Goal: Information Seeking & Learning: Learn about a topic

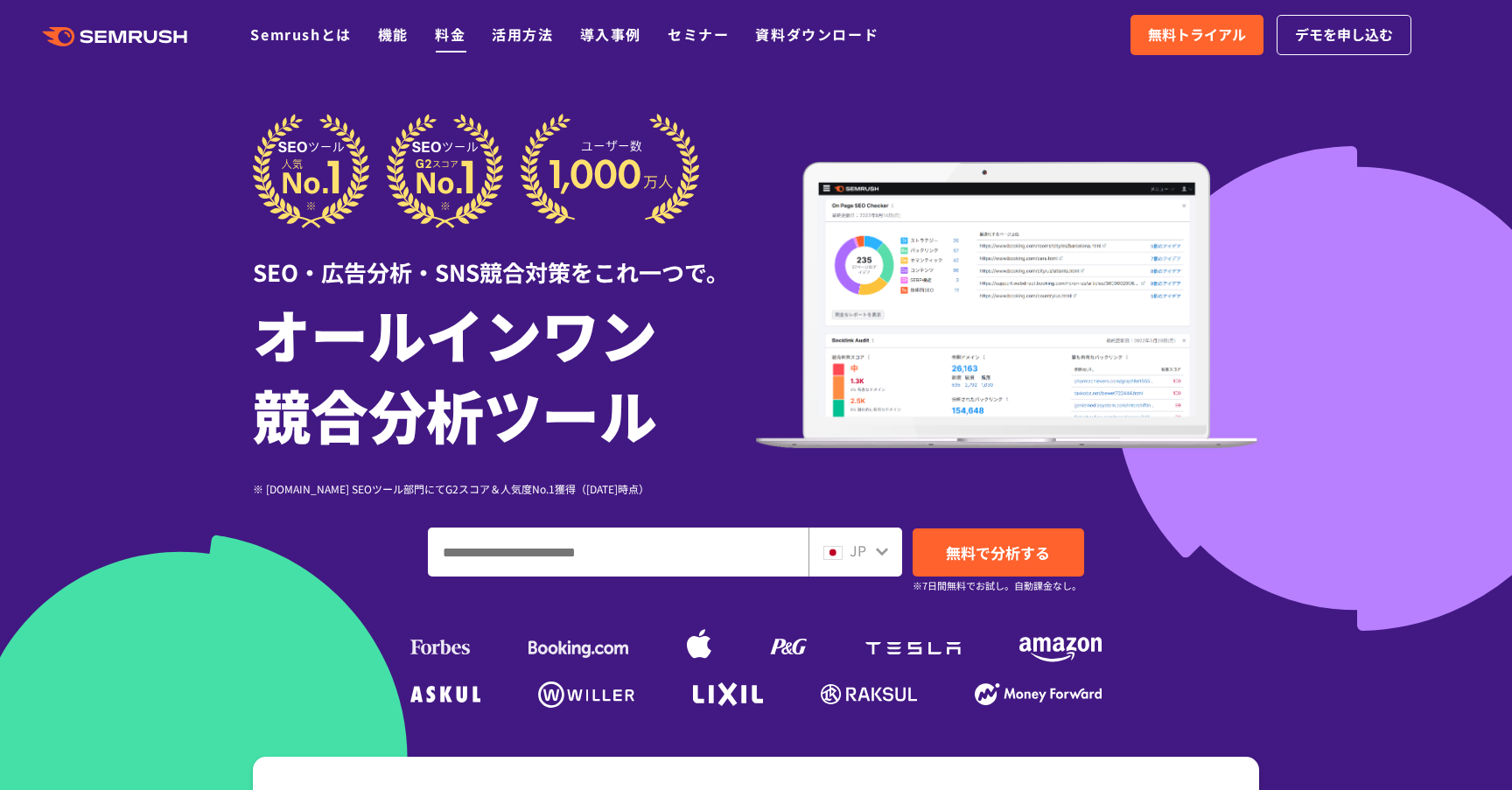
click at [453, 36] on link "料金" at bounding box center [450, 34] width 31 height 21
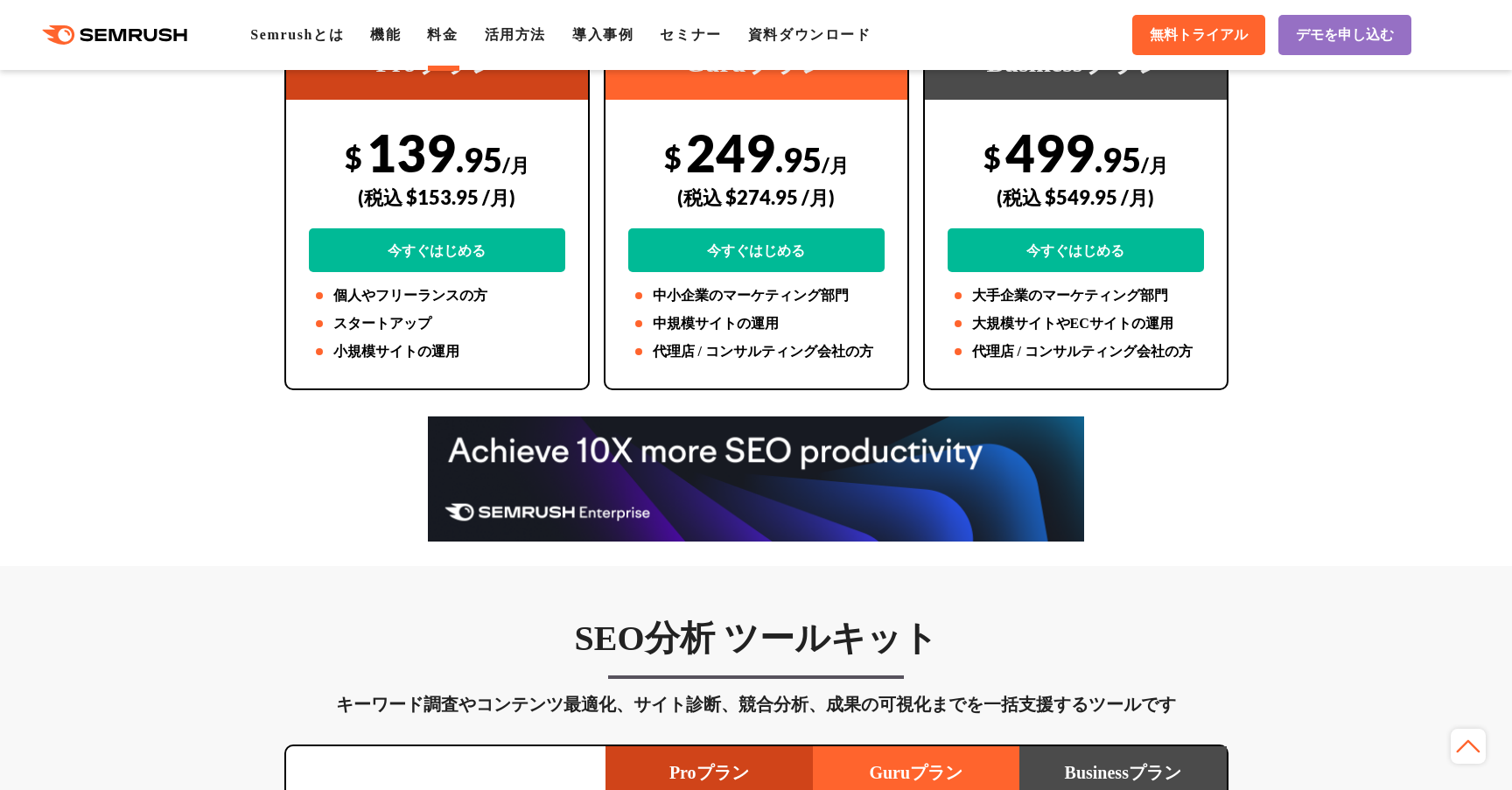
scroll to position [371, 0]
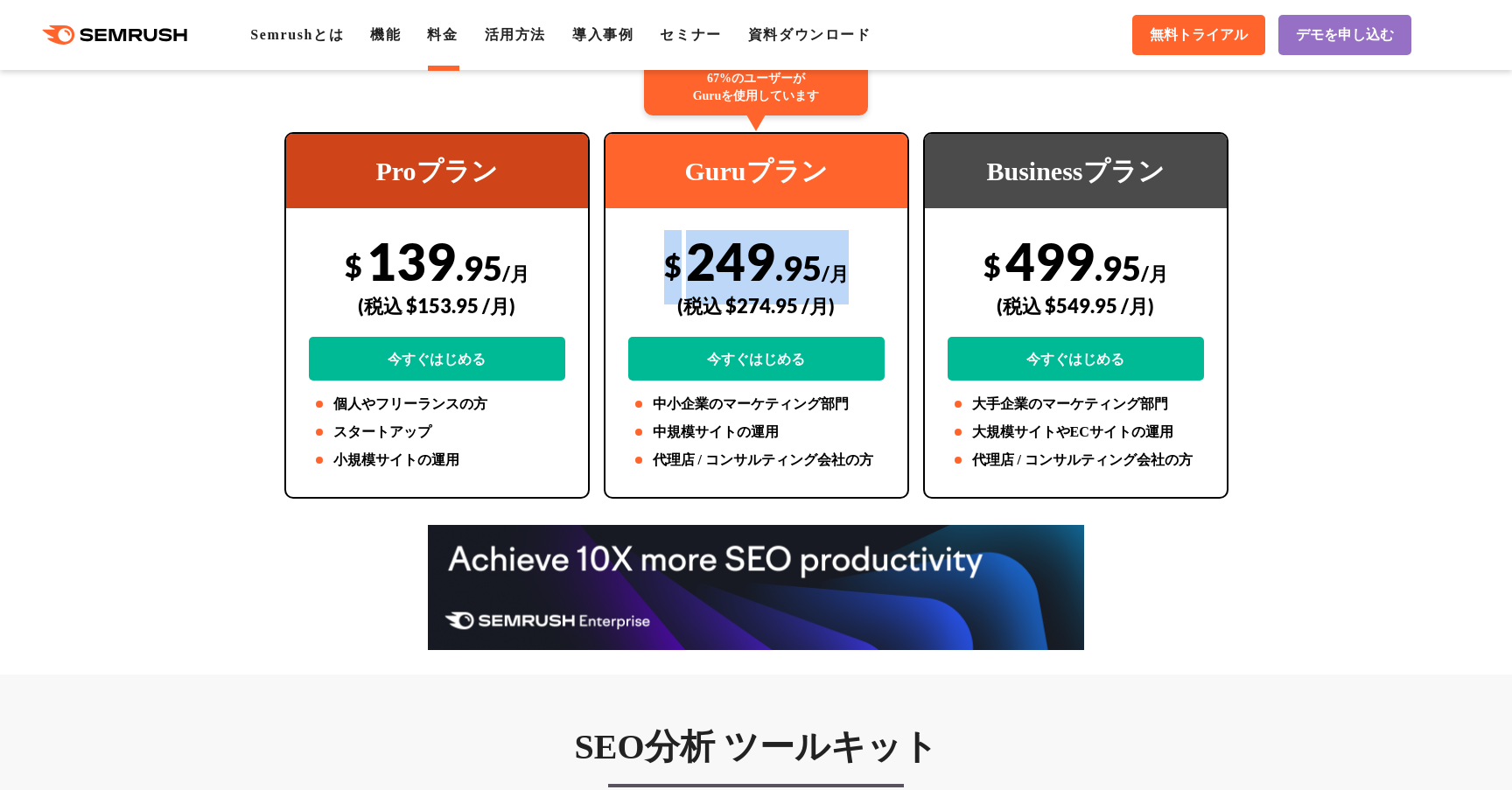
drag, startPoint x: 671, startPoint y: 263, endPoint x: 857, endPoint y: 271, distance: 186.2
click at [859, 272] on div "$ 249 .95 /月 (税込 $274.95 /月) 今すぐはじめる" at bounding box center [756, 305] width 257 height 150
click at [857, 271] on div "$ 249 .95 /月 (税込 $274.95 /月) 今すぐはじめる" at bounding box center [756, 305] width 257 height 150
